Goal: Information Seeking & Learning: Check status

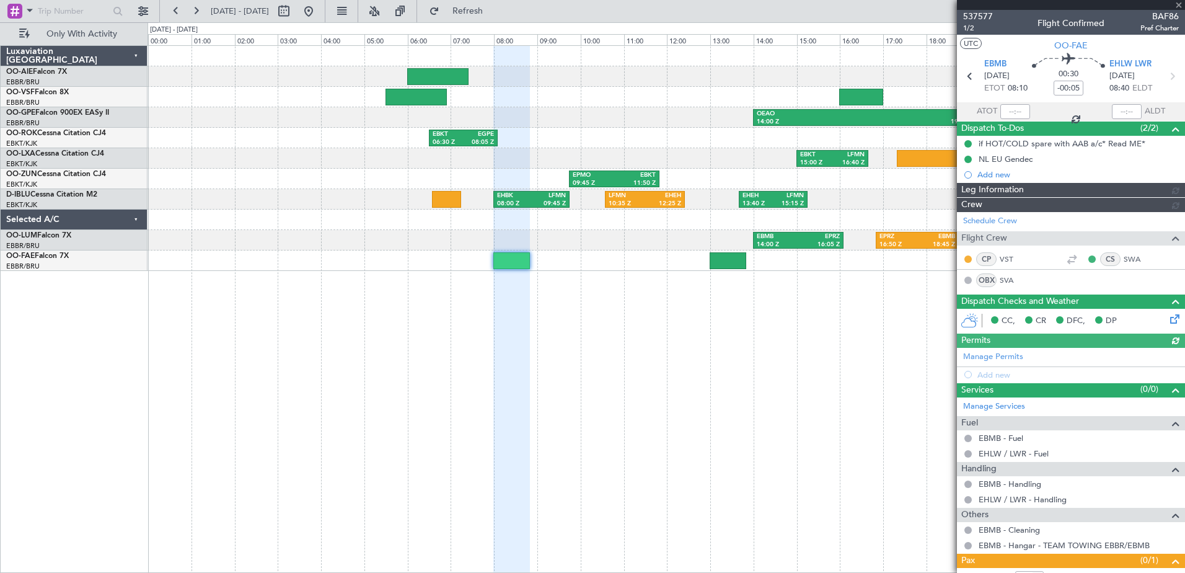
click at [1181, 4] on div at bounding box center [1071, 5] width 228 height 10
click at [1178, 4] on div at bounding box center [1071, 5] width 228 height 10
click at [1180, 2] on span at bounding box center [1179, 5] width 12 height 11
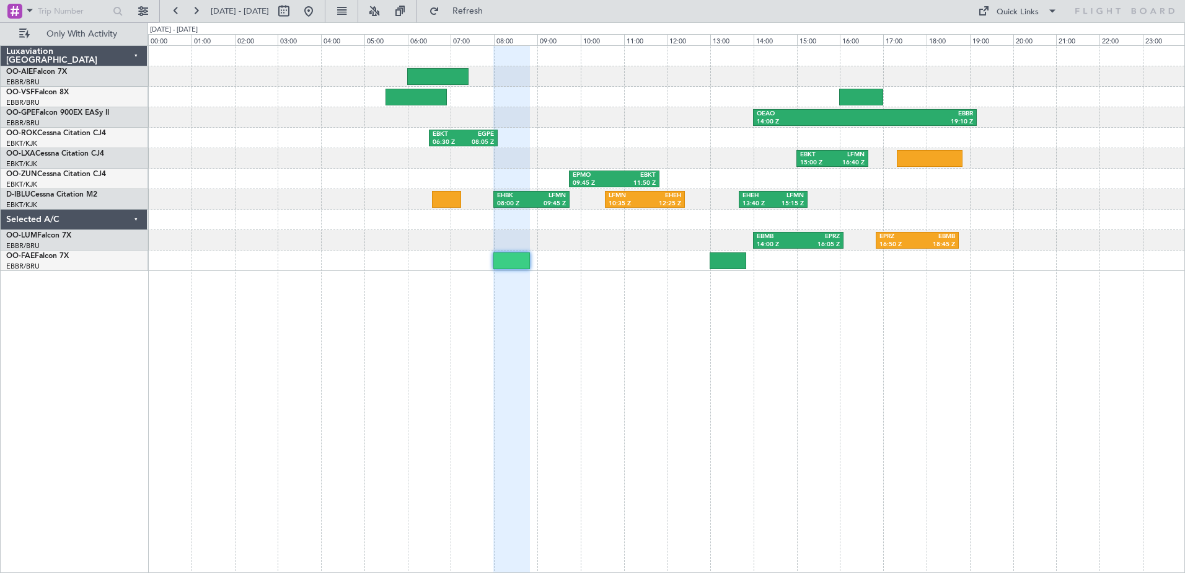
type input "0"
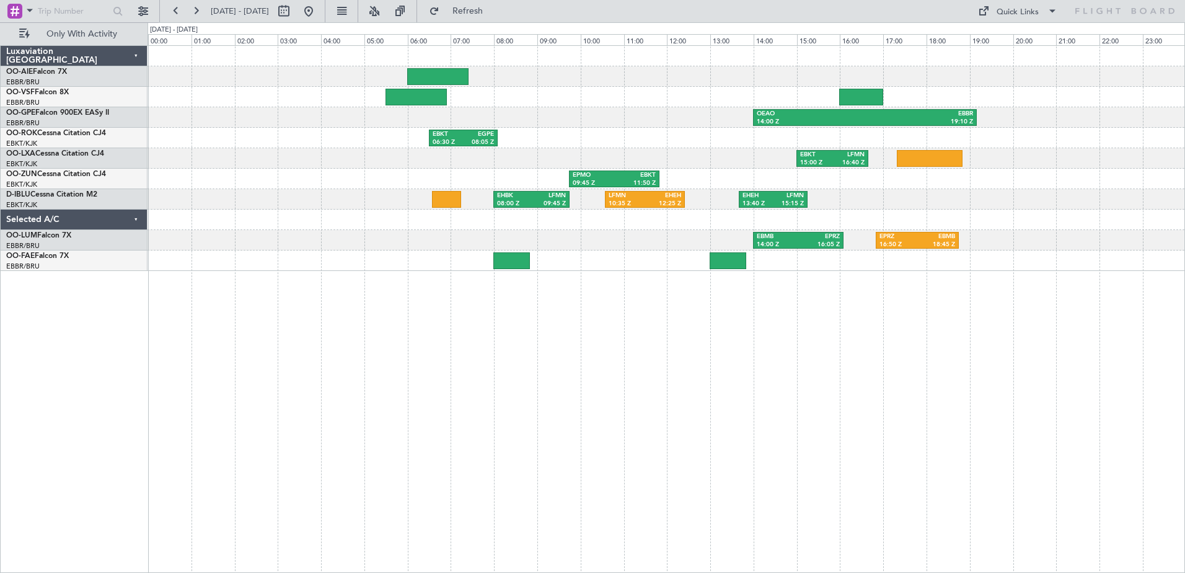
click at [1185, 280] on html "[DATE] - [DATE] Refresh Quick Links Only With Activity OEAO 14:00 Z EBBR 19:10 …" at bounding box center [592, 286] width 1185 height 573
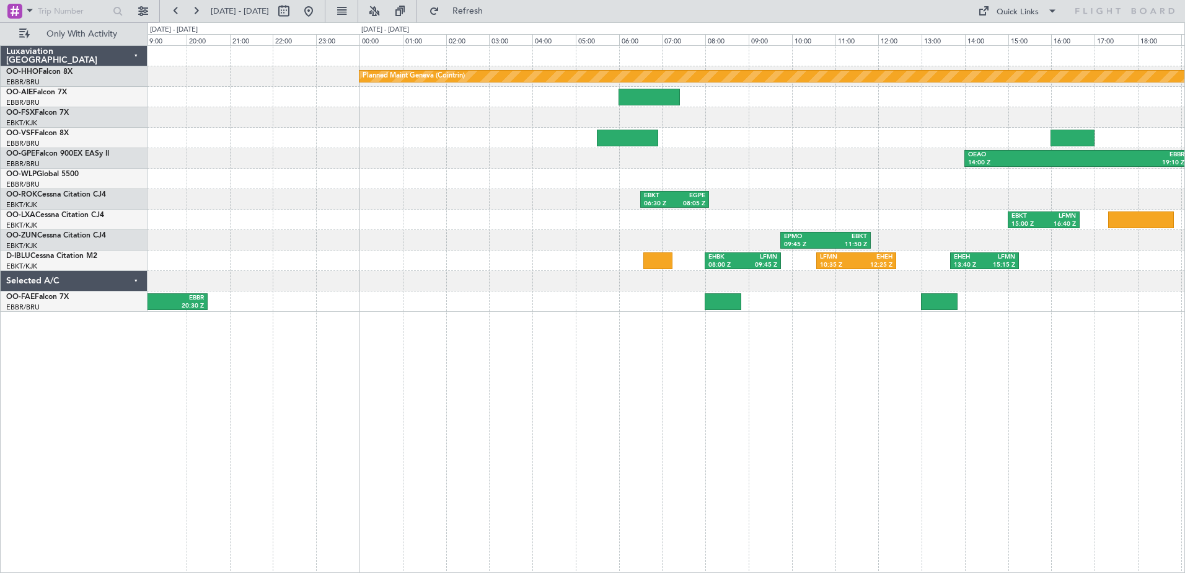
click at [520, 221] on div "Planned Maint Geneva (Cointrin) LGAV 13:00 Z EBKT 16:00 Z OEAO 14:00 Z EBBR 19:…" at bounding box center [666, 179] width 1037 height 266
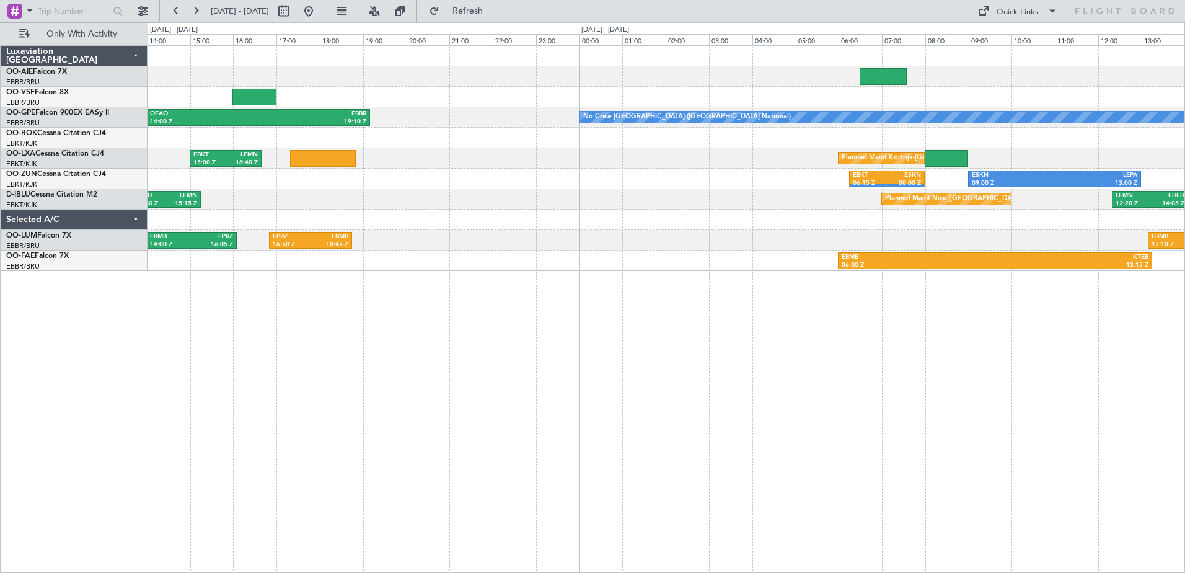
click at [245, 301] on div "OEAO 14:00 Z EBBR 19:10 Z No Crew [GEOGRAPHIC_DATA] (Brussels National) EBKT 06…" at bounding box center [667, 309] width 1038 height 528
click at [294, 14] on button at bounding box center [284, 11] width 20 height 20
select select "9"
select select "2025"
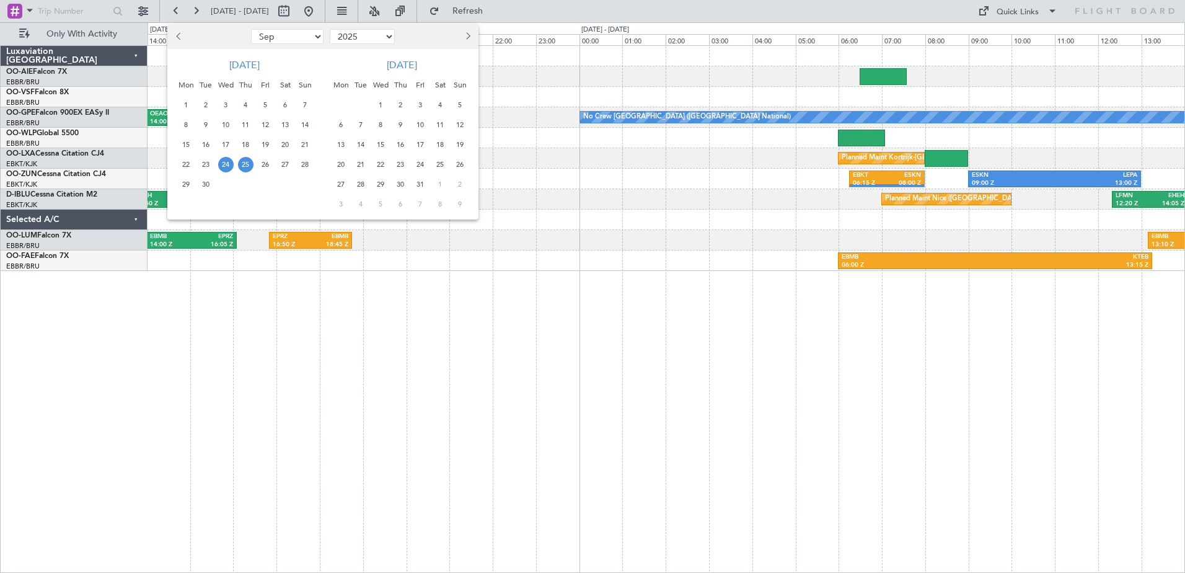
click at [223, 164] on span "24" at bounding box center [225, 164] width 15 height 15
click at [301, 168] on span "28" at bounding box center [305, 164] width 15 height 15
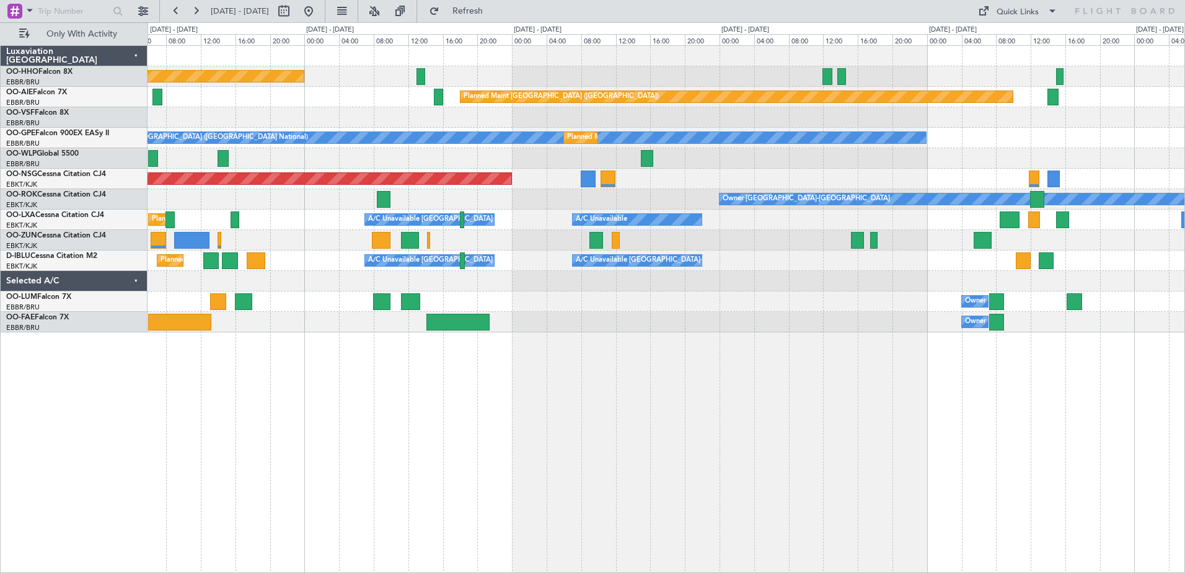
click at [640, 337] on div "Planned Maint Geneva (Cointrin) Planned Maint [GEOGRAPHIC_DATA] ([GEOGRAPHIC_DA…" at bounding box center [667, 309] width 1038 height 528
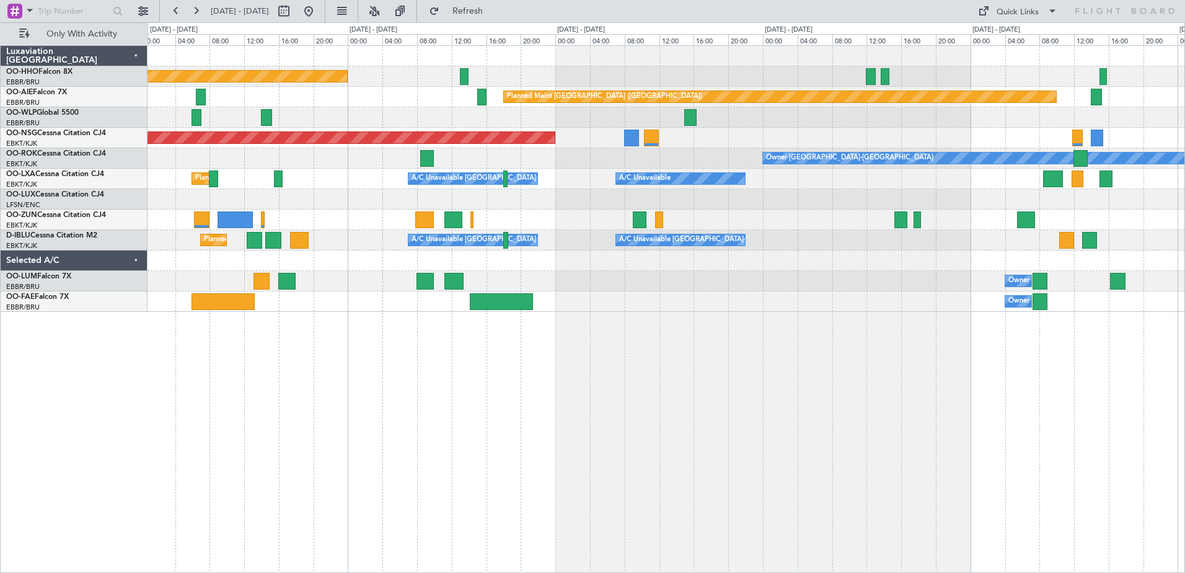
click at [938, 335] on div "Planned Maint Geneva (Cointrin) Planned Maint [GEOGRAPHIC_DATA] ([GEOGRAPHIC_DA…" at bounding box center [667, 309] width 1038 height 528
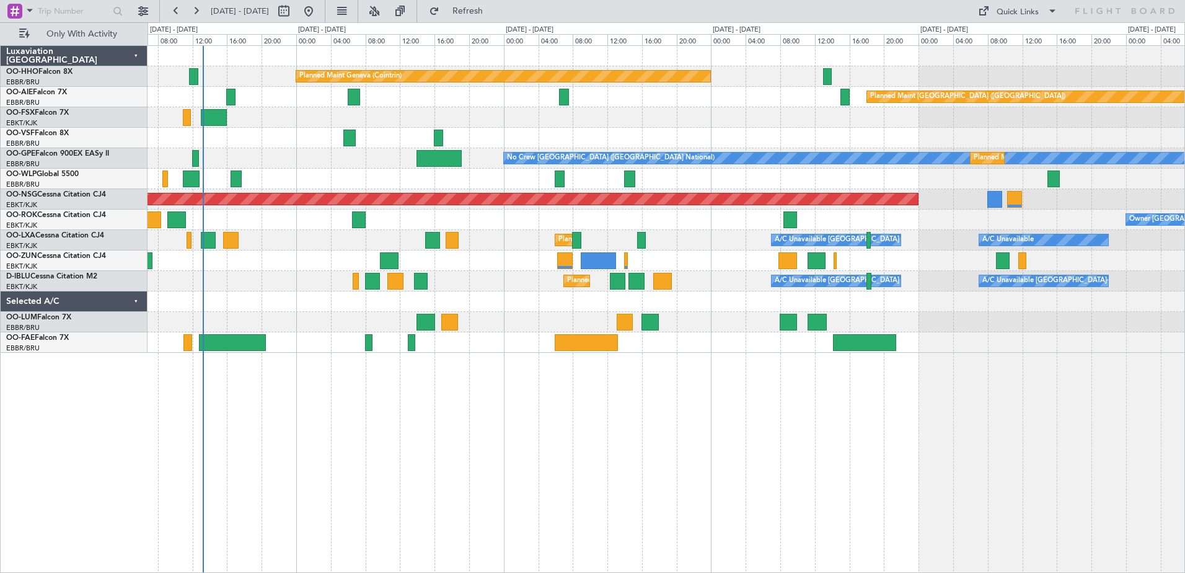
click at [432, 399] on div "Planned Maint Geneva (Cointrin) Planned Maint [GEOGRAPHIC_DATA] ([GEOGRAPHIC_DA…" at bounding box center [667, 309] width 1038 height 528
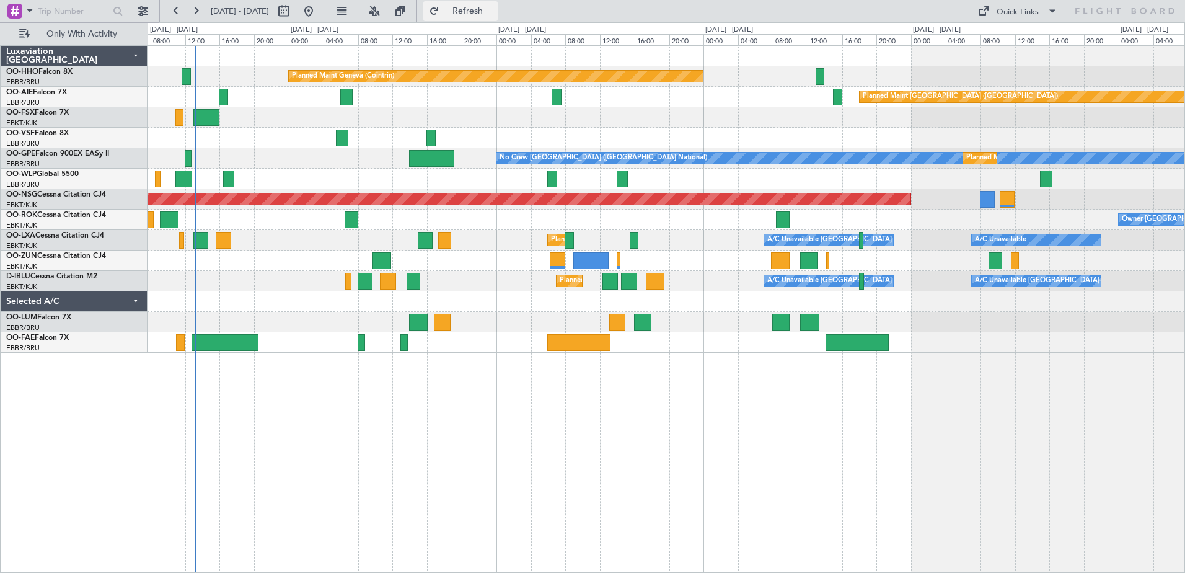
click at [494, 7] on span "Refresh" at bounding box center [468, 11] width 52 height 9
